Goal: Find specific page/section: Find specific page/section

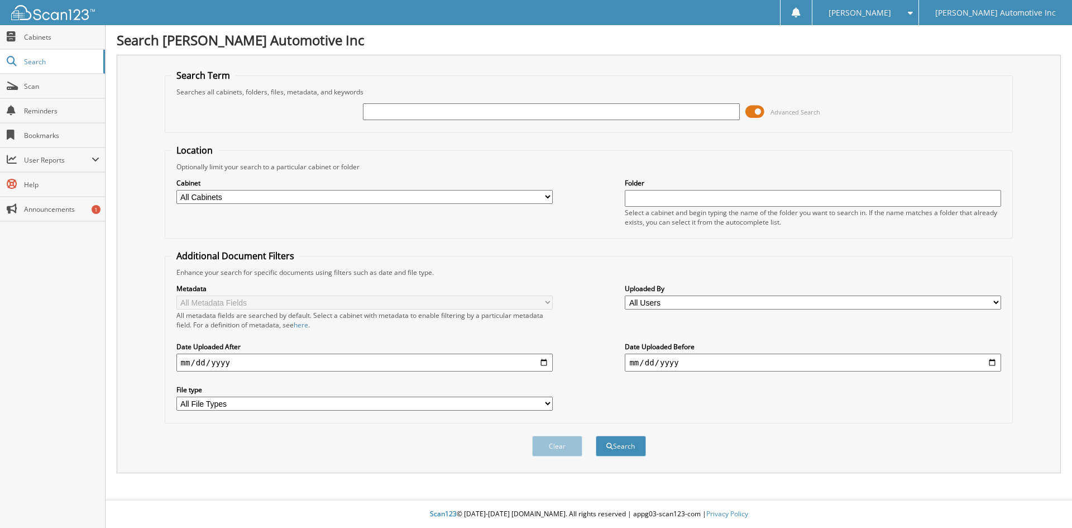
click at [400, 110] on input "text" at bounding box center [551, 111] width 376 height 17
type input "p1403"
click at [596, 435] on button "Search" at bounding box center [621, 445] width 50 height 21
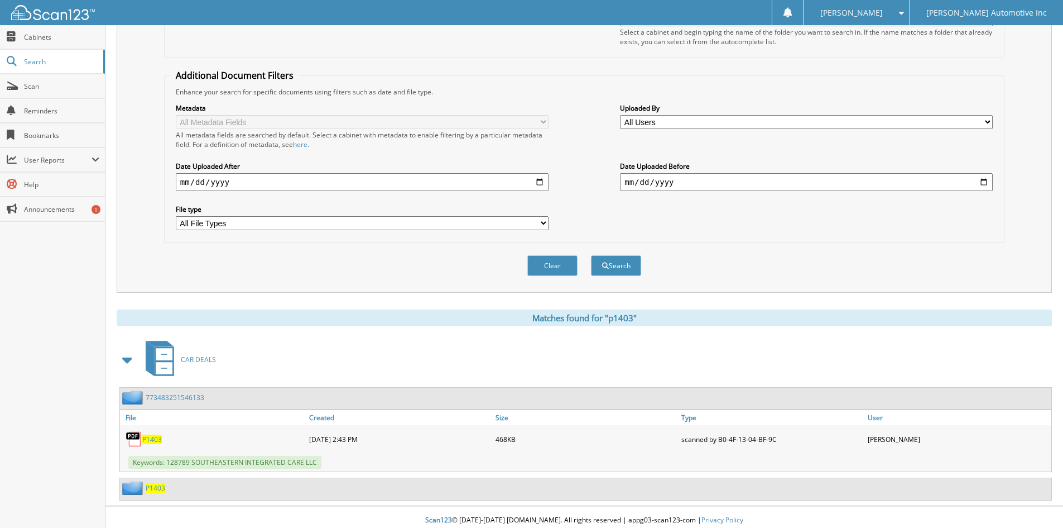
scroll to position [187, 0]
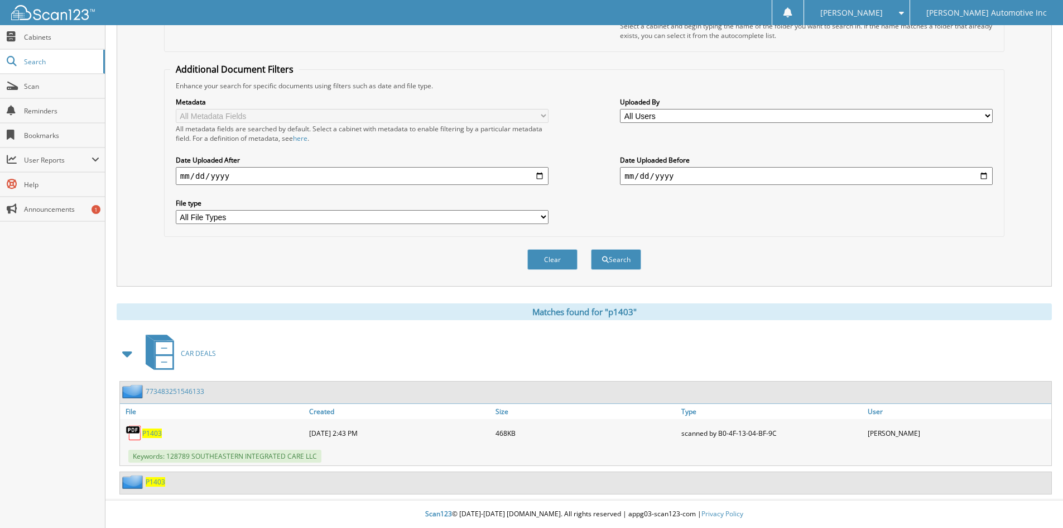
click at [153, 435] on span "P1403" at bounding box center [152, 432] width 20 height 9
